Goal: Entertainment & Leisure: Consume media (video, audio)

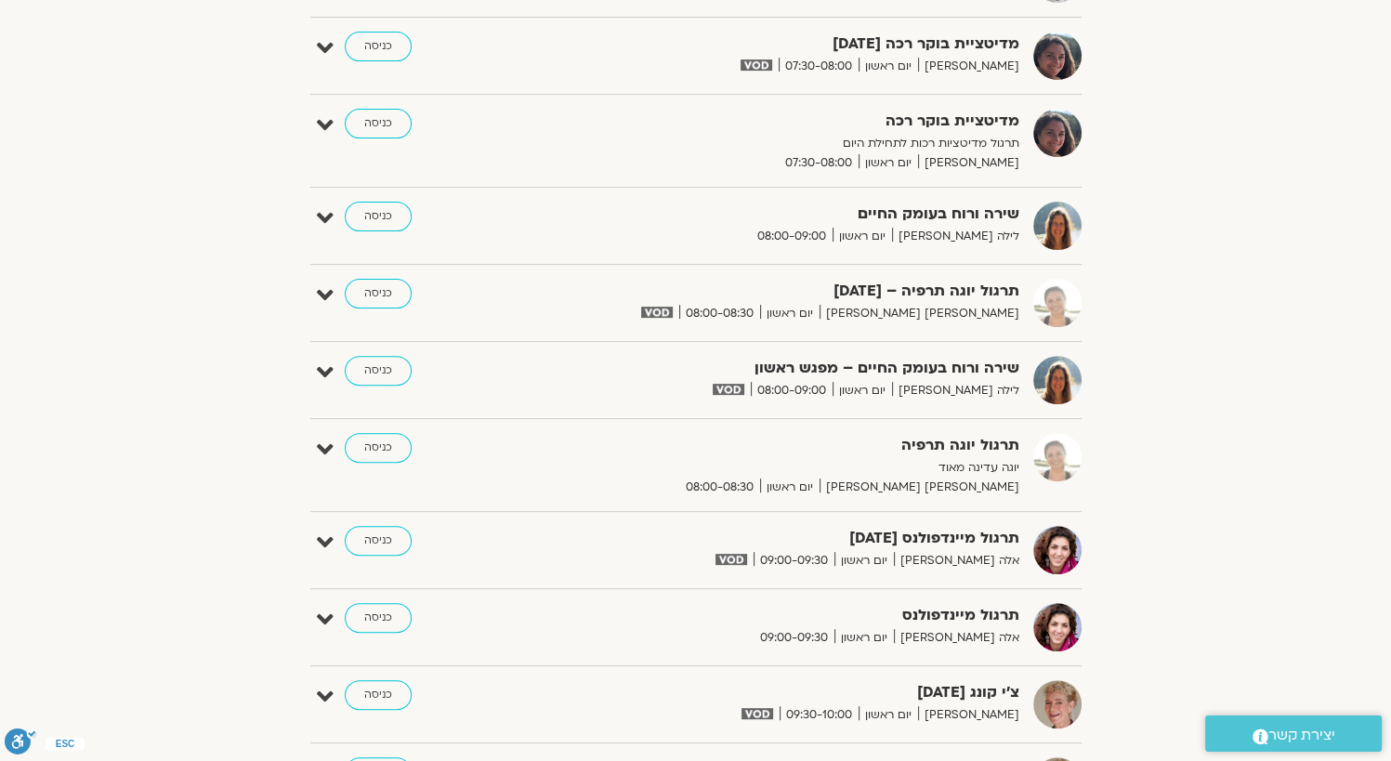
scroll to position [557, 0]
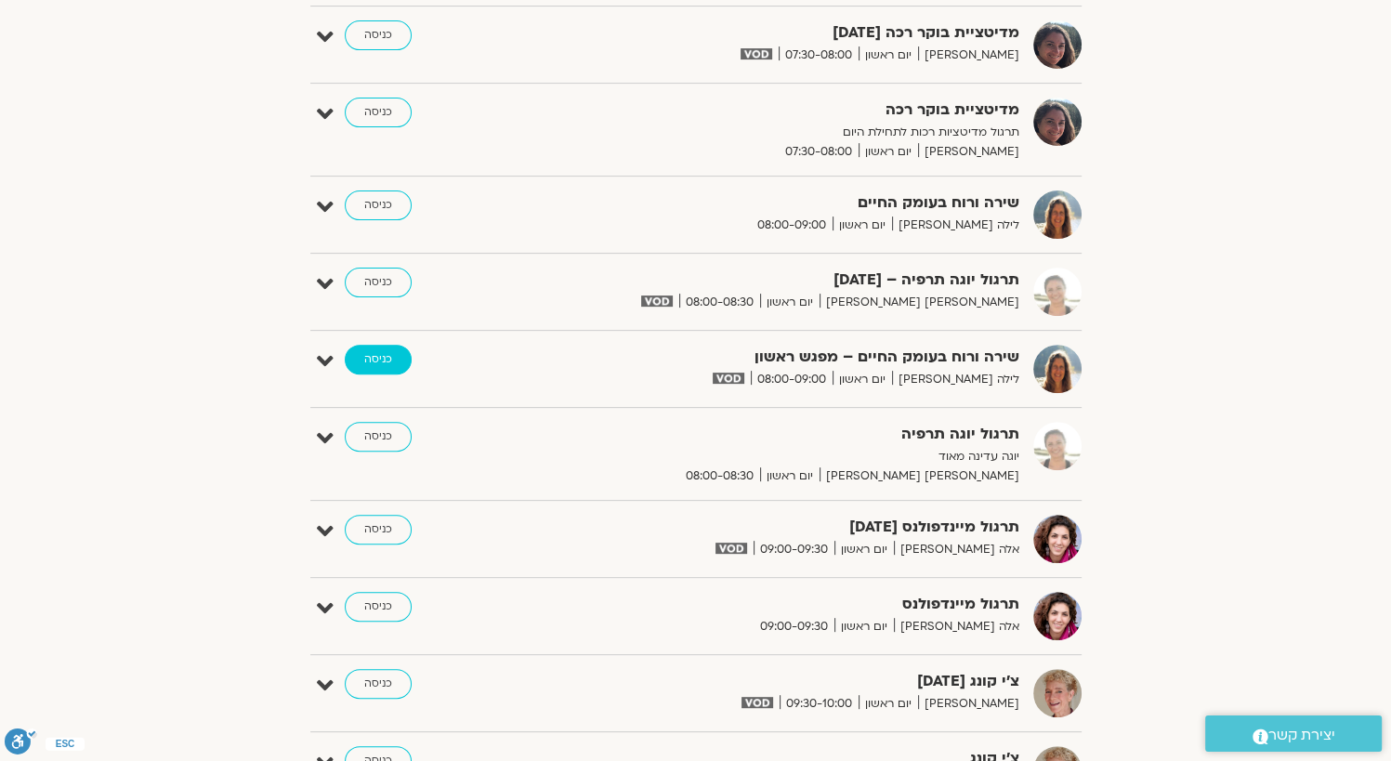
click at [385, 361] on link "כניסה" at bounding box center [378, 360] width 67 height 30
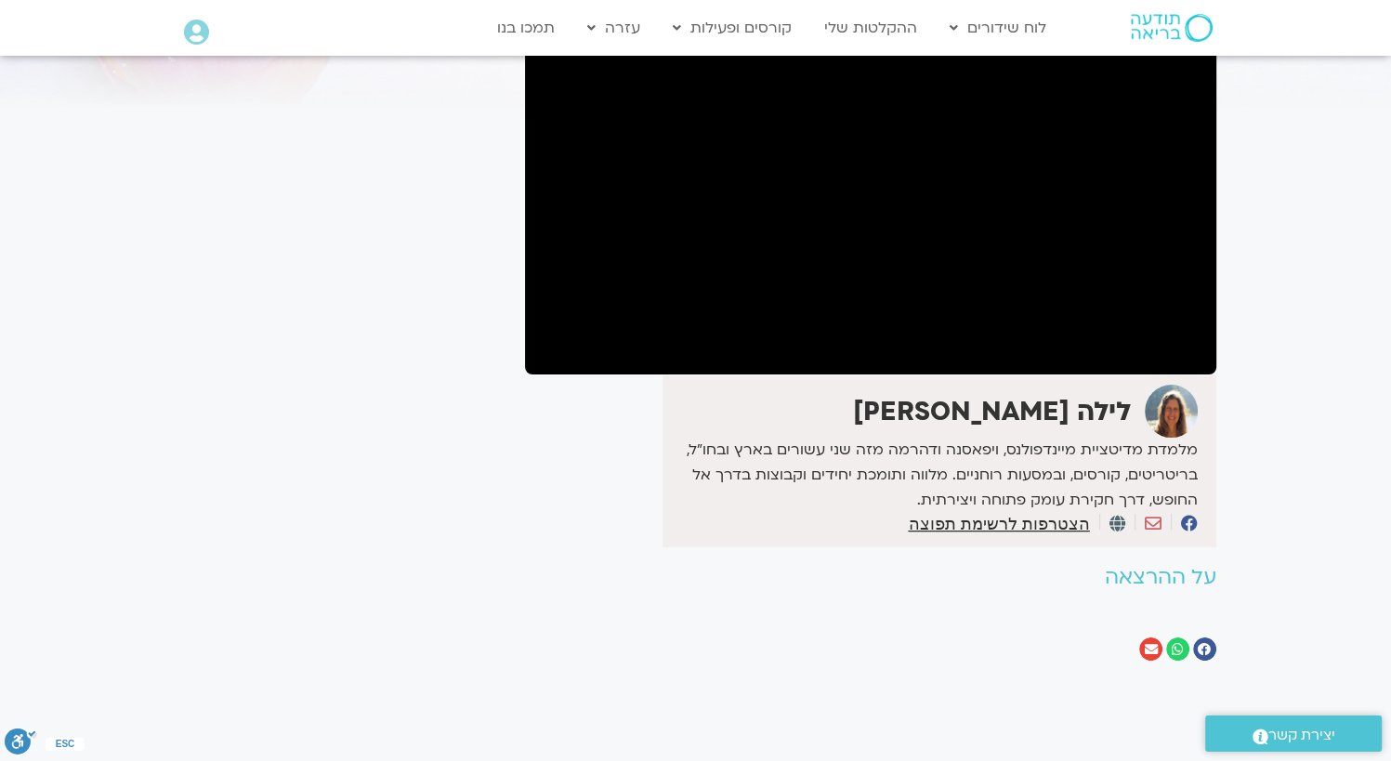
scroll to position [93, 0]
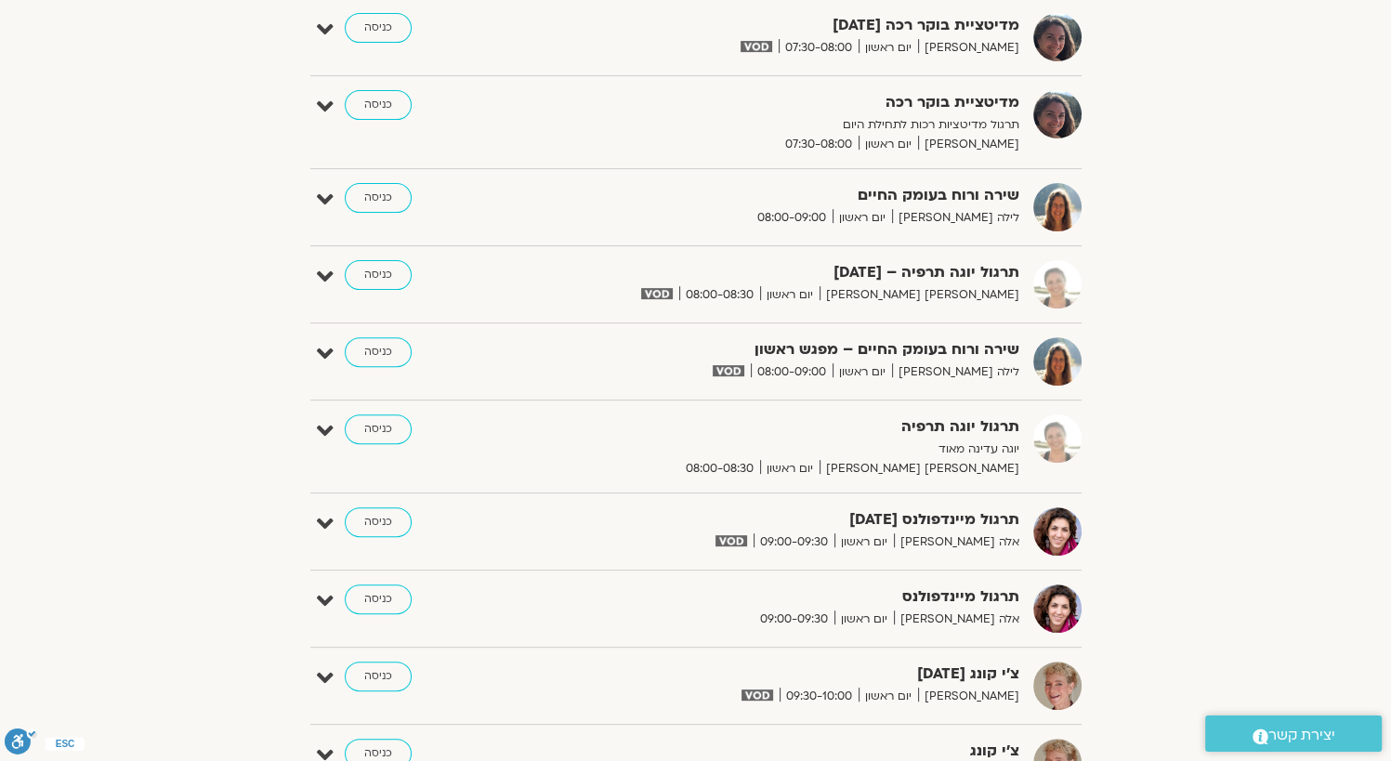
scroll to position [557, 0]
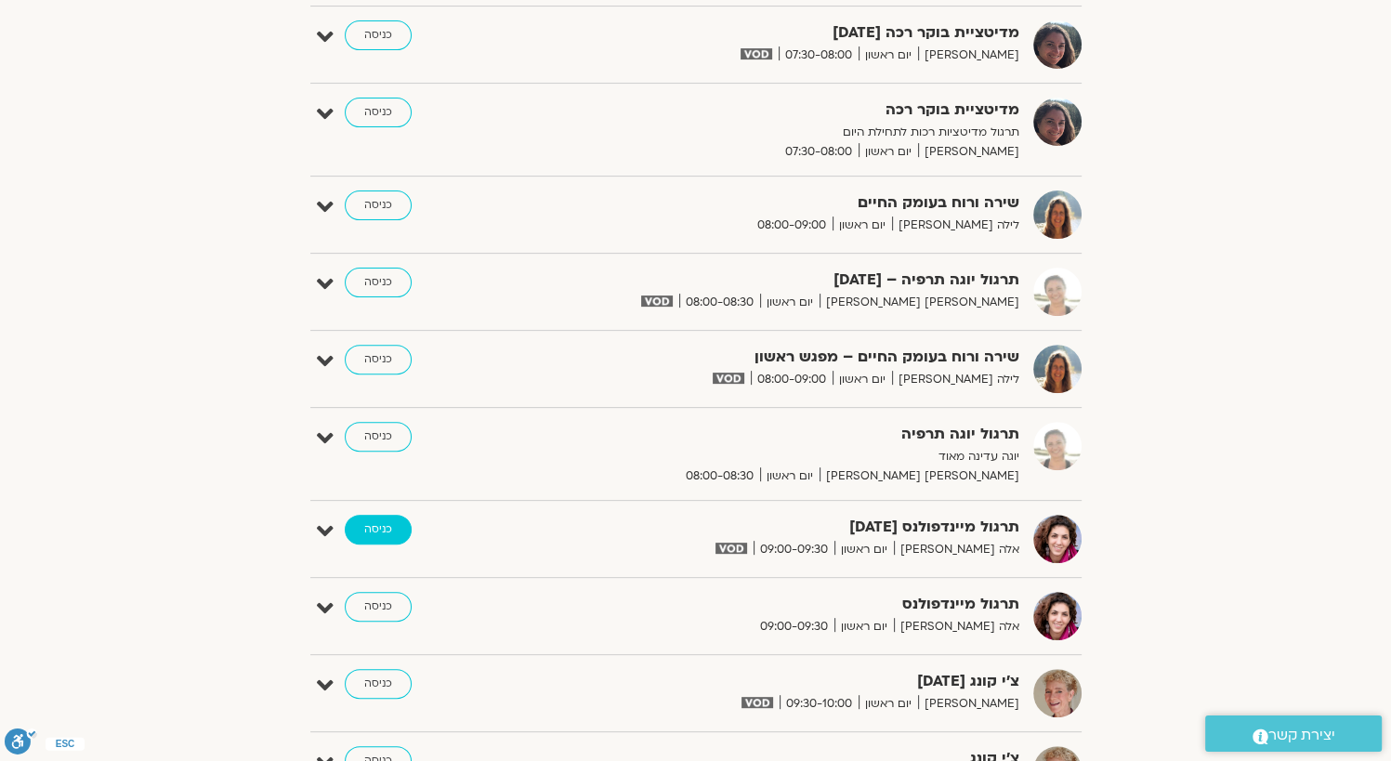
click at [387, 518] on link "כניסה" at bounding box center [378, 530] width 67 height 30
